Goal: Task Accomplishment & Management: Complete application form

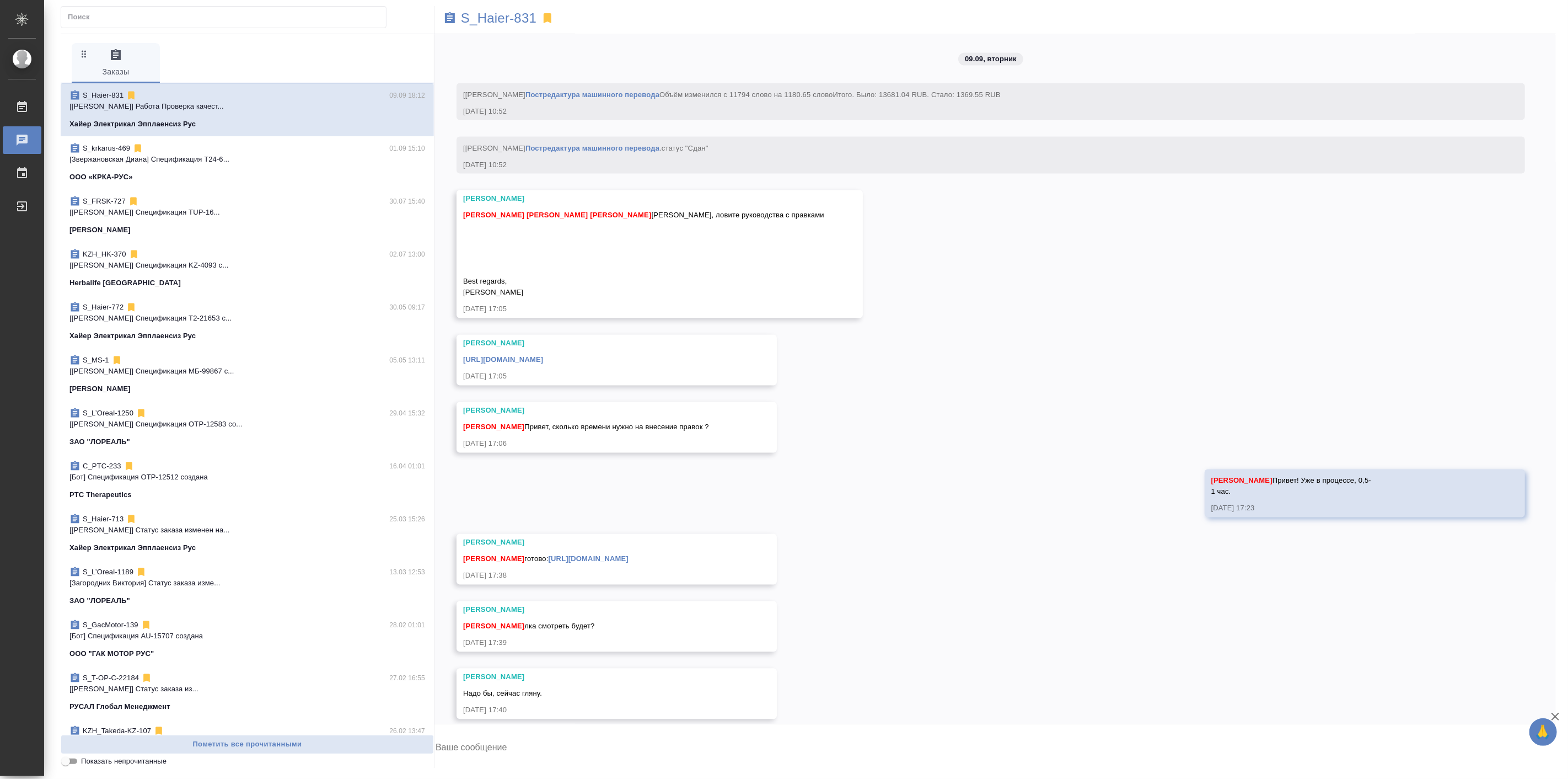
scroll to position [12714, 0]
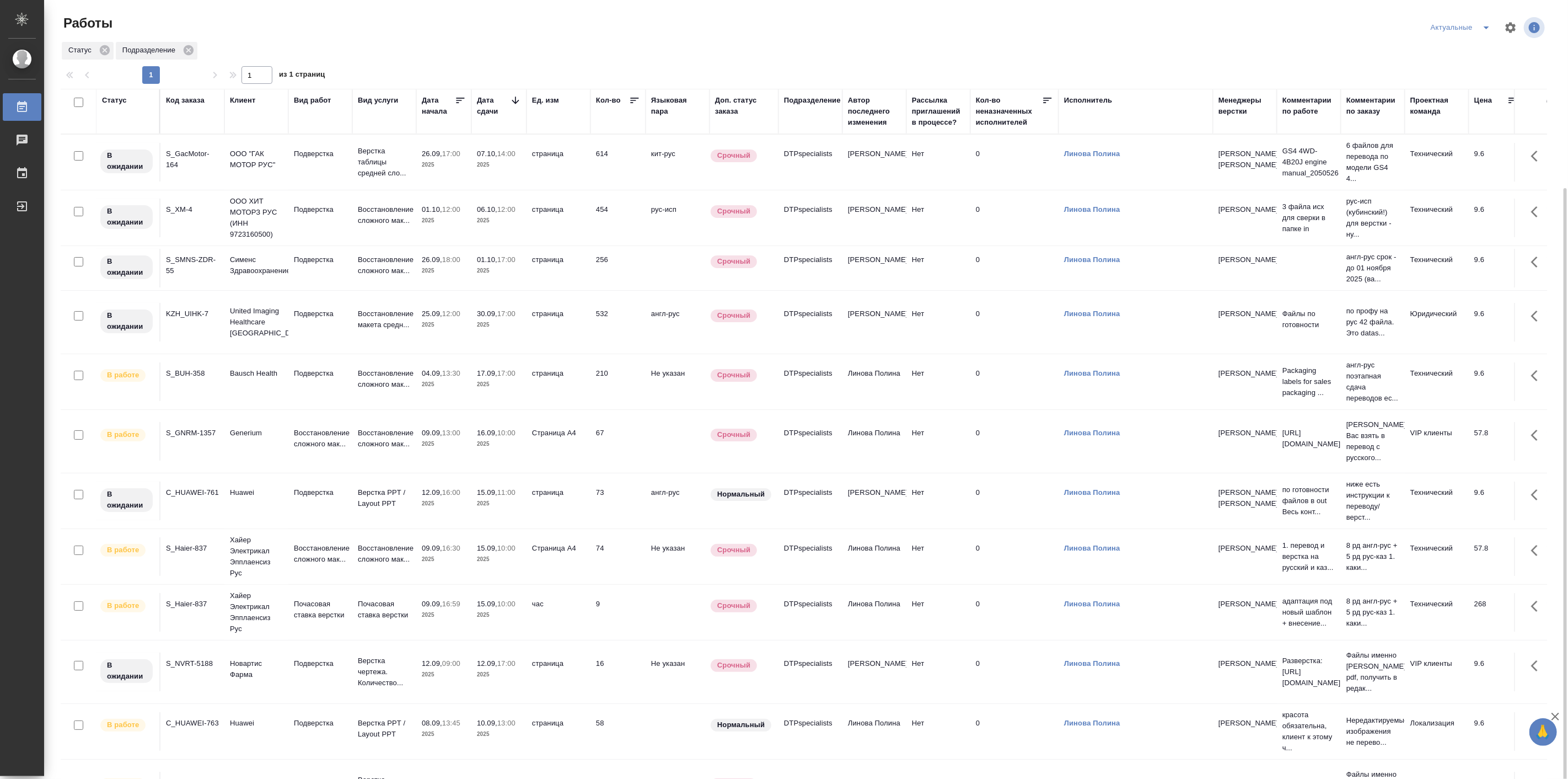
scroll to position [143, 0]
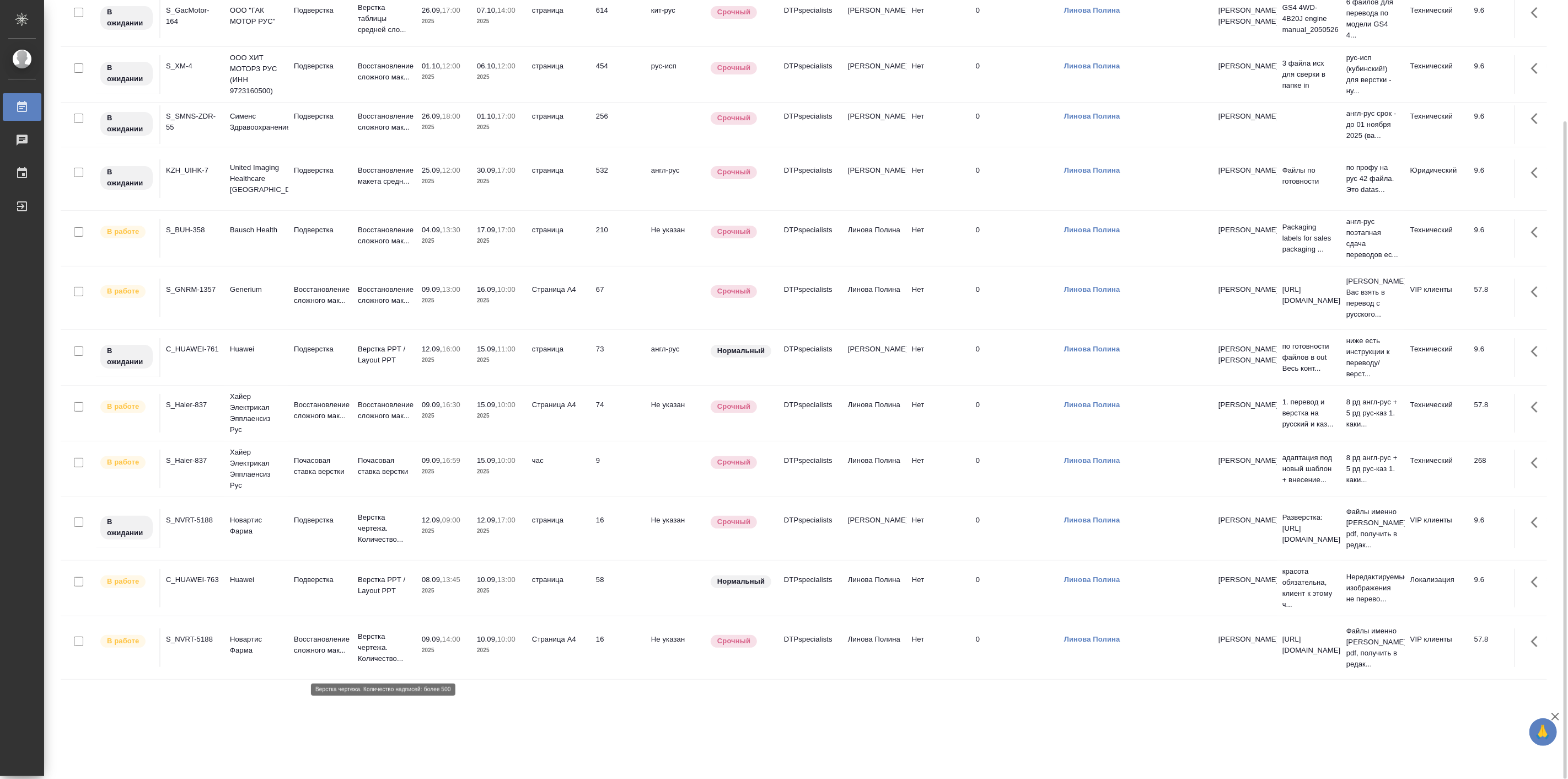
click at [366, 658] on p "Верстка чертежа. Количество..." at bounding box center [384, 647] width 53 height 33
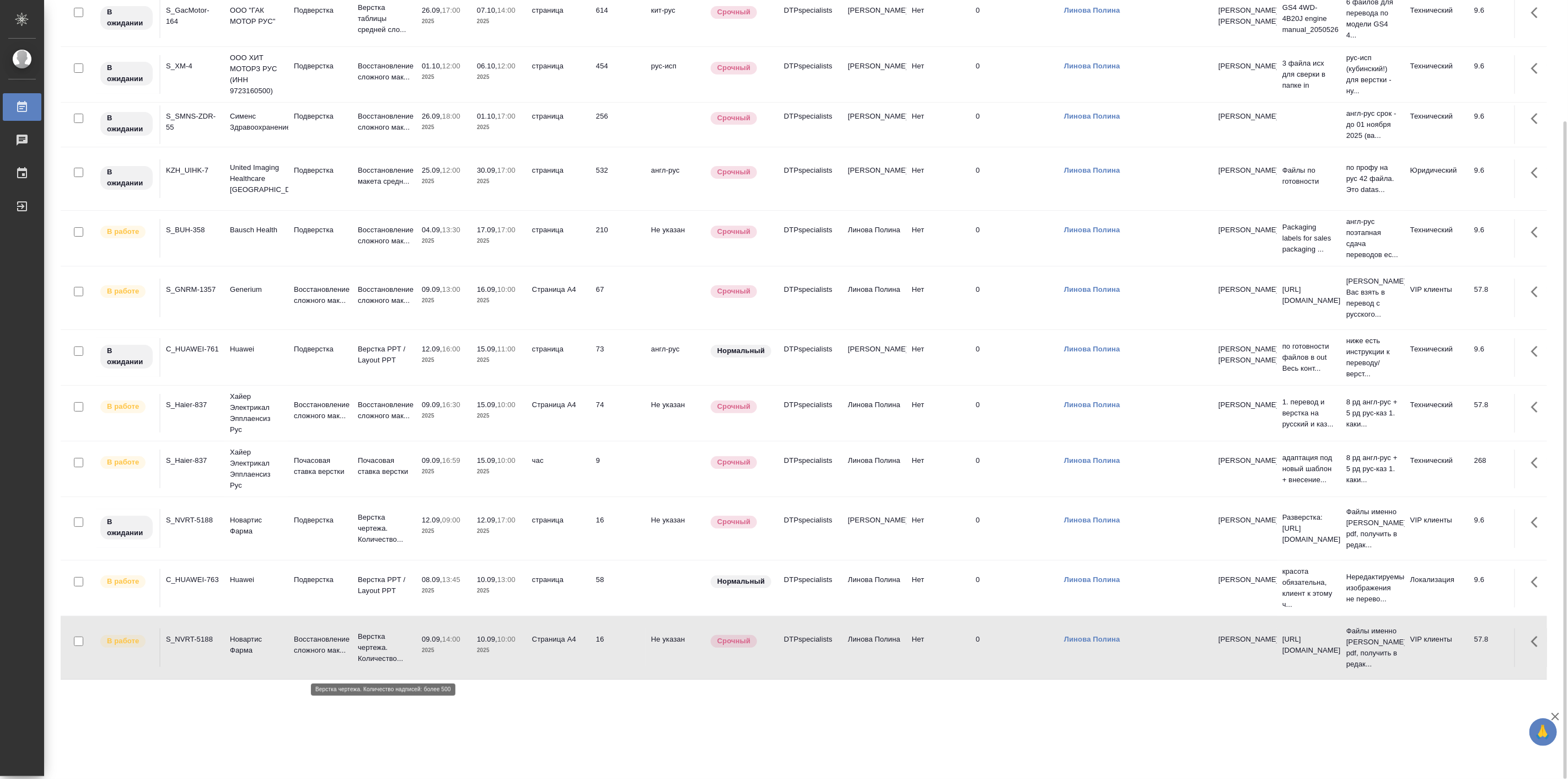
click at [366, 658] on p "Верстка чертежа. Количество..." at bounding box center [384, 647] width 53 height 33
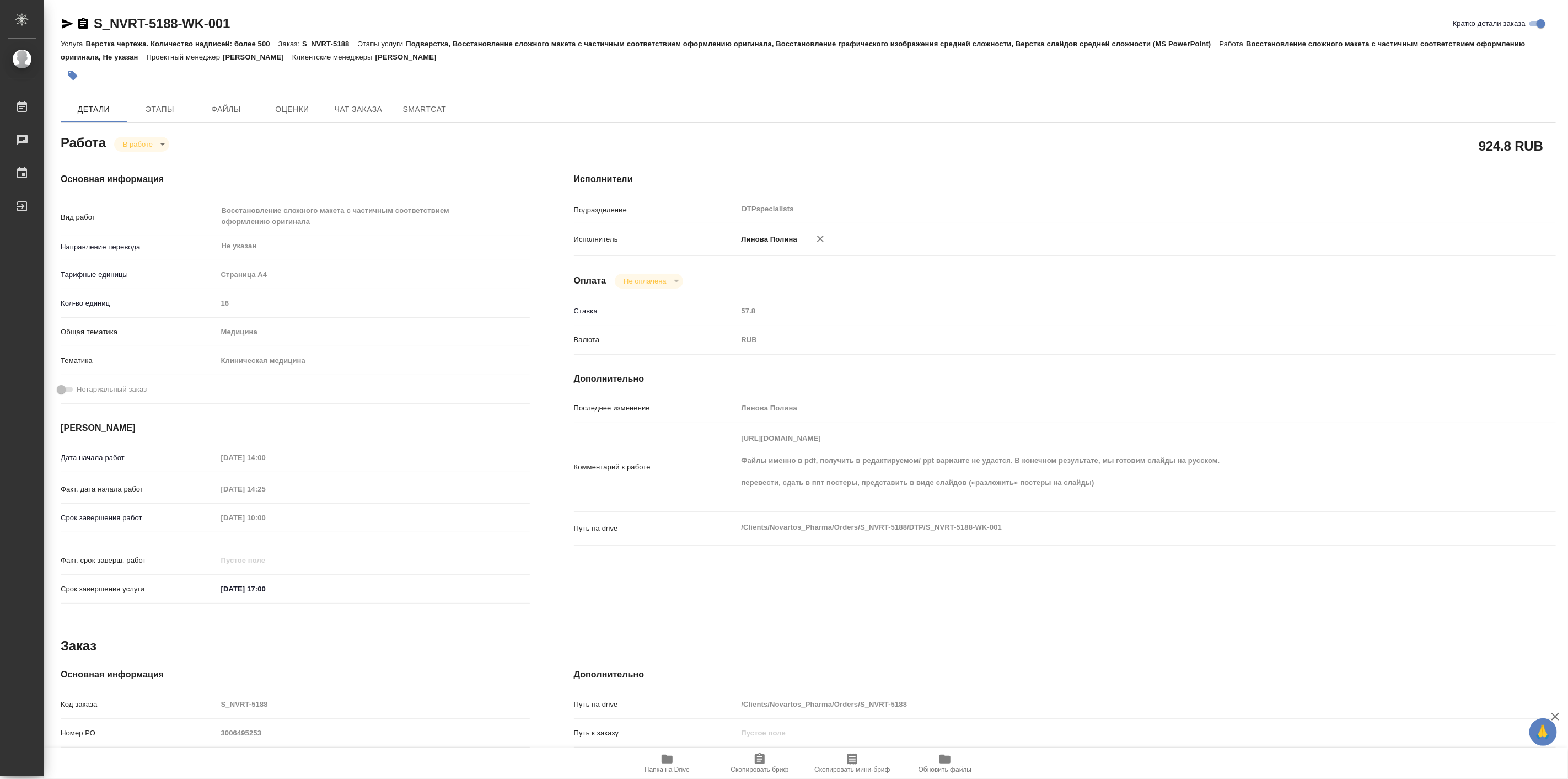
type textarea "x"
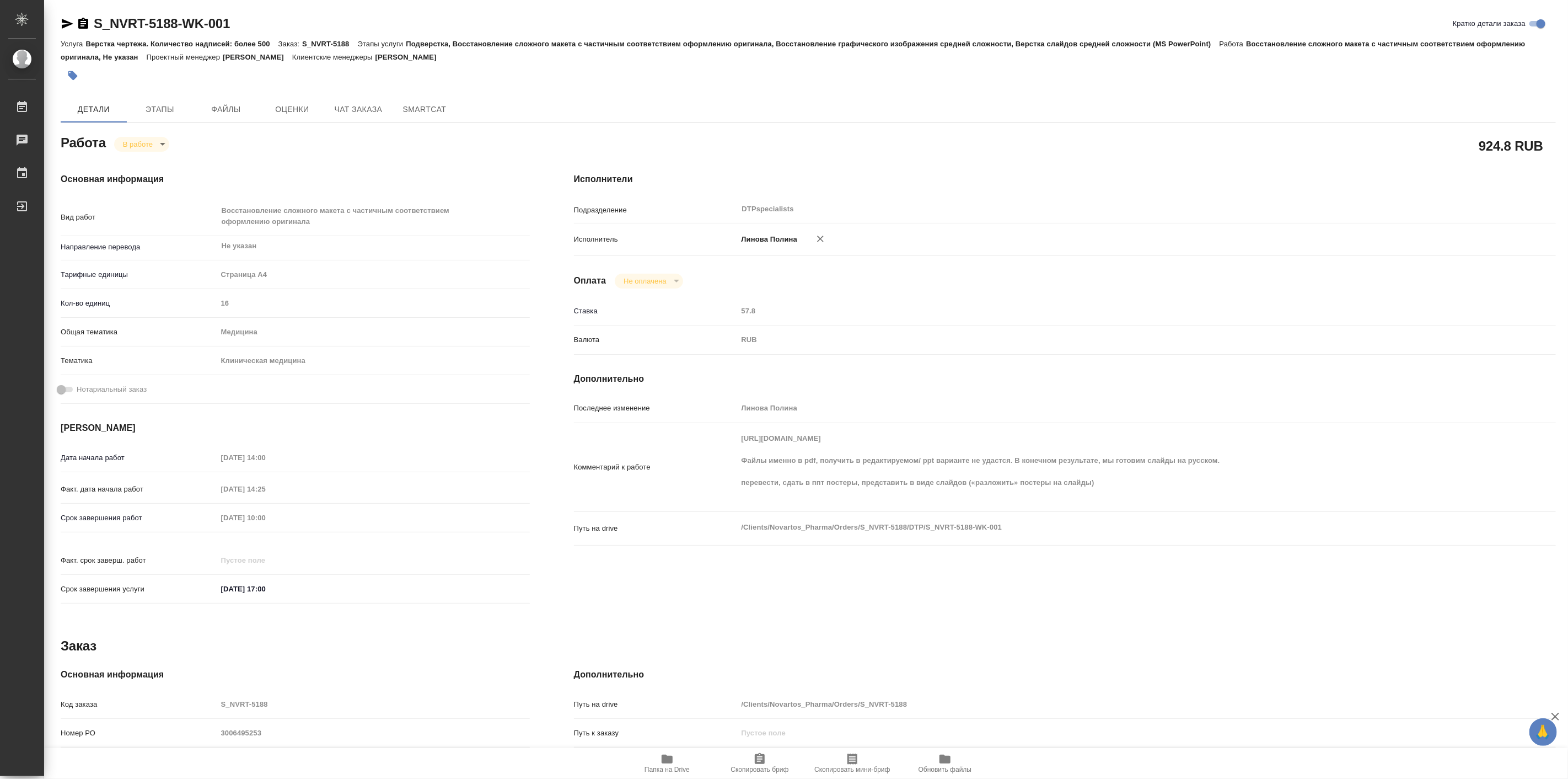
type textarea "x"
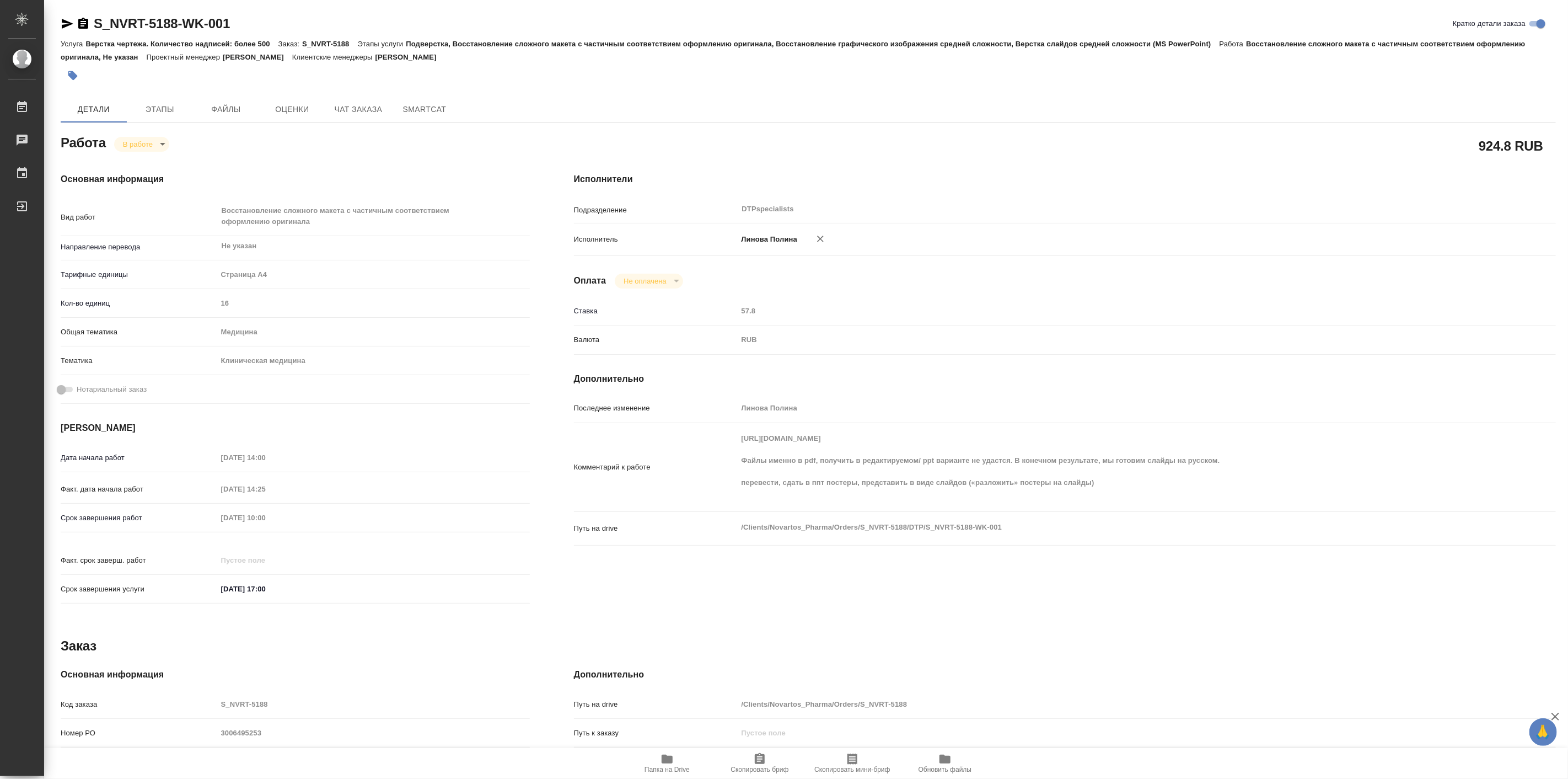
type textarea "x"
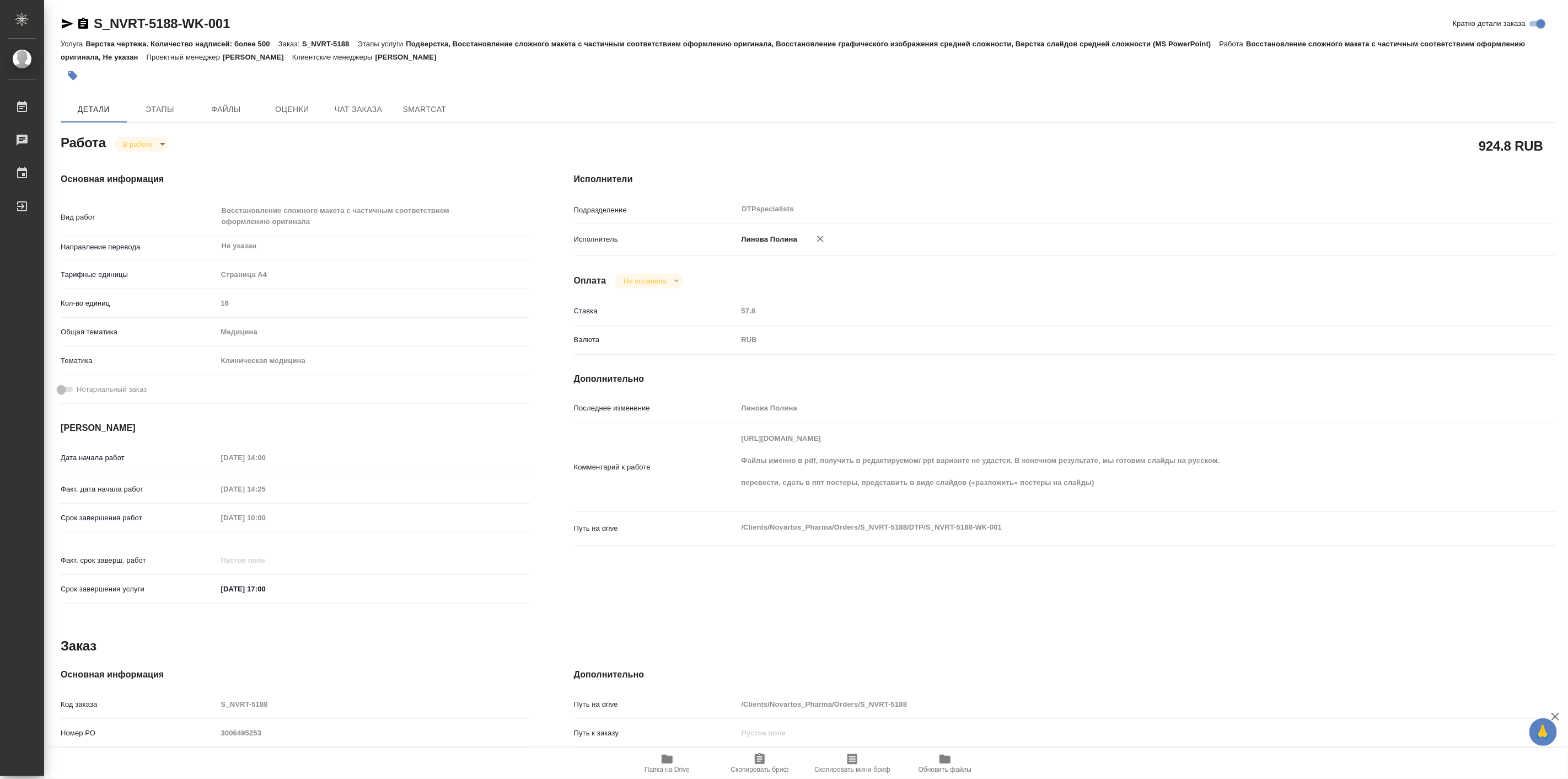
type textarea "x"
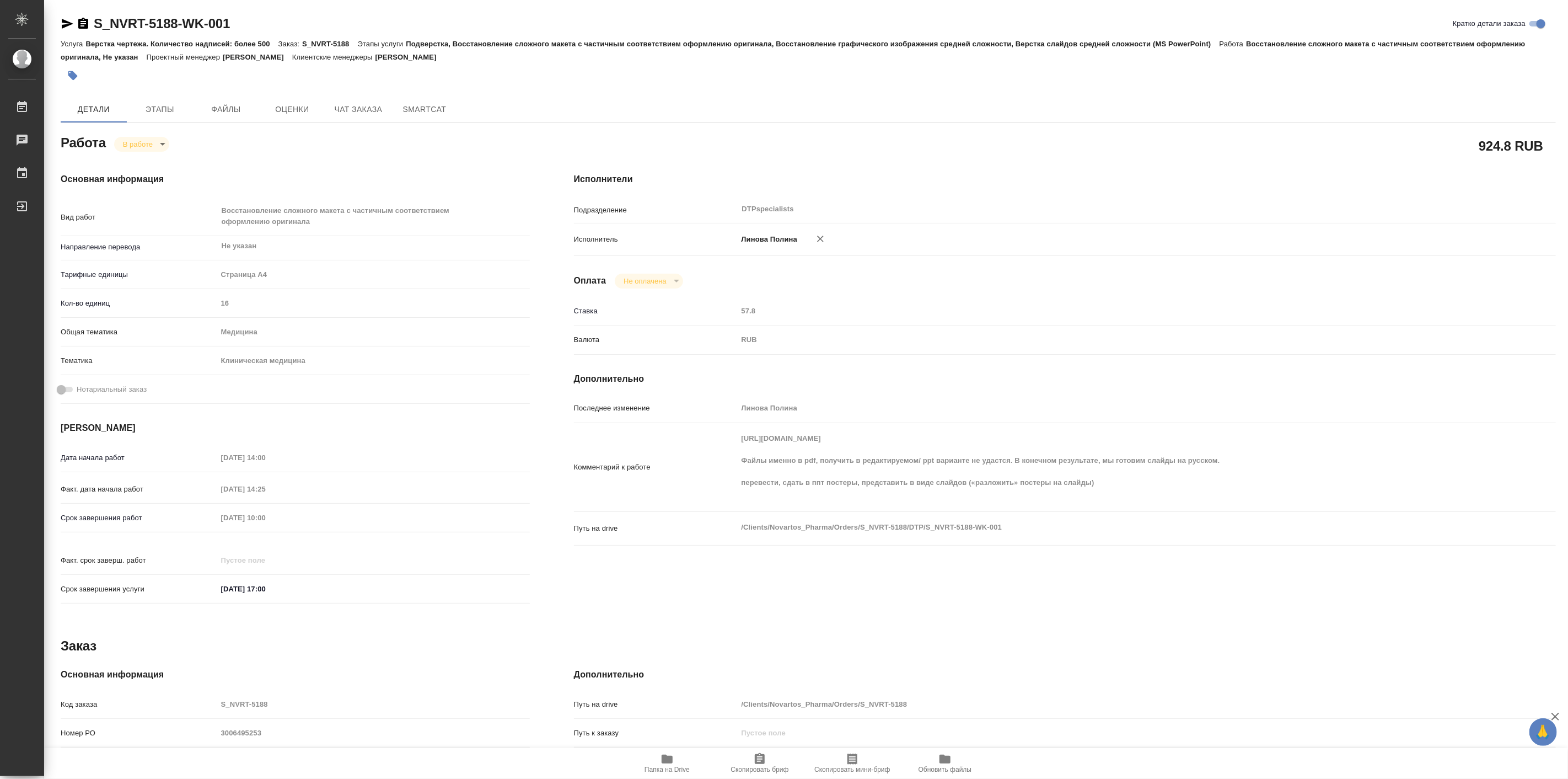
type textarea "x"
